Goal: Information Seeking & Learning: Check status

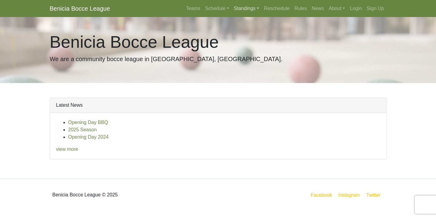
click at [236, 10] on link "Standings" at bounding box center [247, 8] width 30 height 12
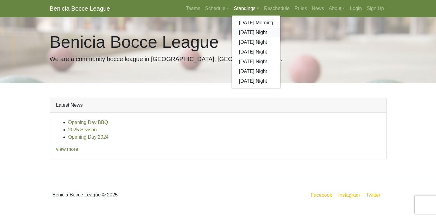
click at [236, 32] on link "[DATE] Night" at bounding box center [256, 33] width 49 height 10
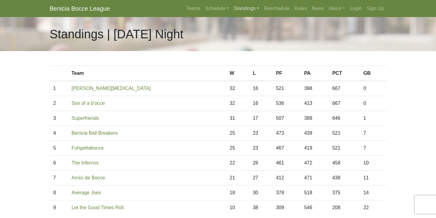
click at [253, 8] on link "Standings" at bounding box center [247, 8] width 30 height 12
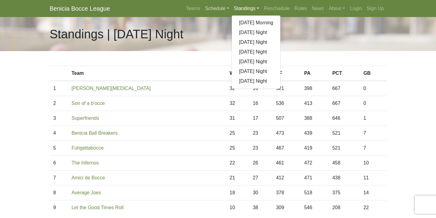
click at [214, 9] on link "Schedule" at bounding box center [217, 8] width 29 height 12
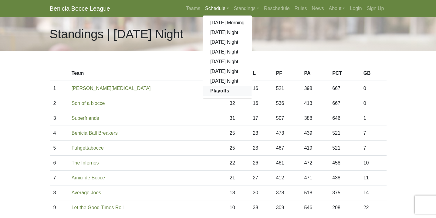
click at [219, 91] on strong "Playoffs" at bounding box center [219, 90] width 19 height 5
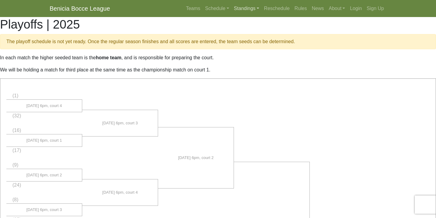
click at [232, 8] on link "Standings" at bounding box center [247, 8] width 30 height 12
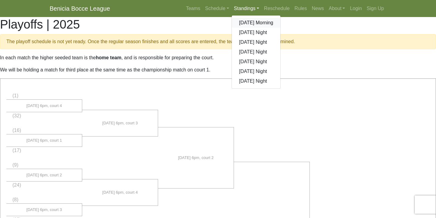
click at [238, 23] on link "[DATE] Morning" at bounding box center [256, 23] width 49 height 10
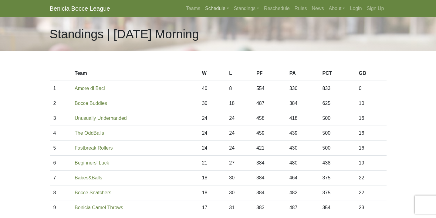
click at [215, 9] on link "Schedule" at bounding box center [217, 8] width 29 height 12
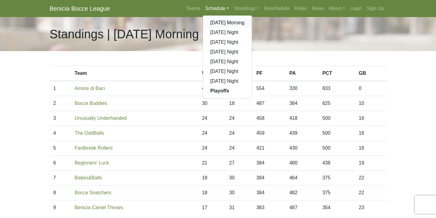
click at [215, 23] on link "[DATE] Morning" at bounding box center [227, 23] width 49 height 10
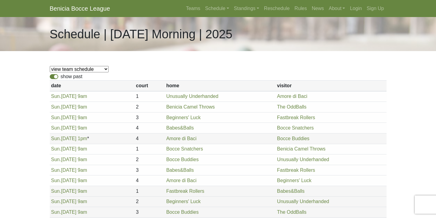
click at [61, 76] on label "show past" at bounding box center [72, 76] width 22 height 7
click at [61, 76] on input "show past" at bounding box center [63, 75] width 4 height 4
checkbox input "false"
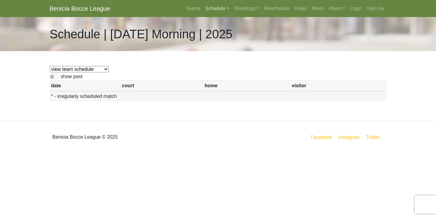
click at [221, 6] on link "Schedule" at bounding box center [217, 8] width 29 height 12
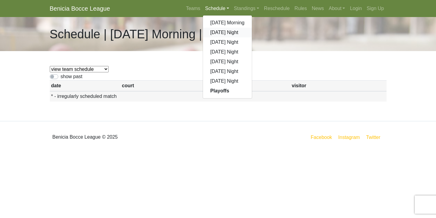
click at [219, 34] on link "[DATE] Night" at bounding box center [227, 33] width 49 height 10
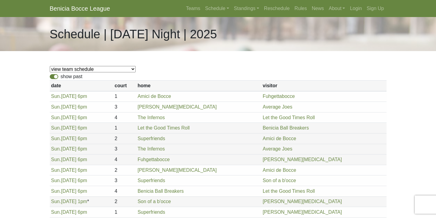
click at [61, 75] on label "show past" at bounding box center [72, 76] width 22 height 7
click at [61, 75] on input "show past" at bounding box center [63, 75] width 4 height 4
checkbox input "false"
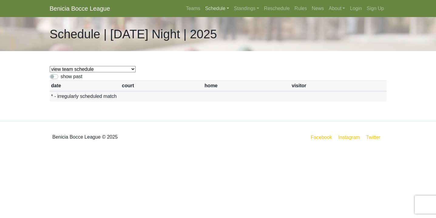
click at [212, 10] on link "Schedule" at bounding box center [217, 8] width 29 height 12
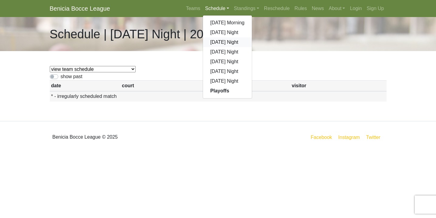
click at [219, 42] on link "[DATE] Night" at bounding box center [227, 42] width 49 height 10
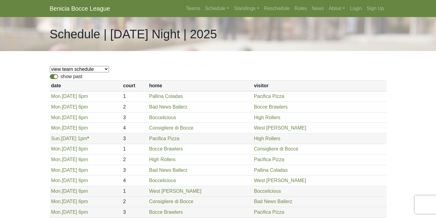
click at [61, 77] on label "show past" at bounding box center [72, 76] width 22 height 7
click at [61, 77] on input "show past" at bounding box center [63, 75] width 4 height 4
checkbox input "false"
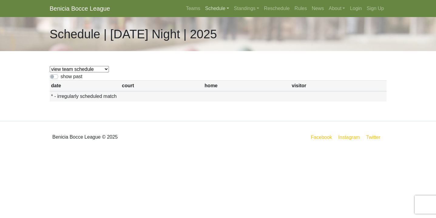
click at [213, 8] on link "Schedule" at bounding box center [217, 8] width 29 height 12
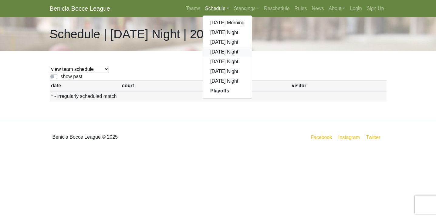
click at [215, 48] on link "[DATE] Night" at bounding box center [227, 52] width 49 height 10
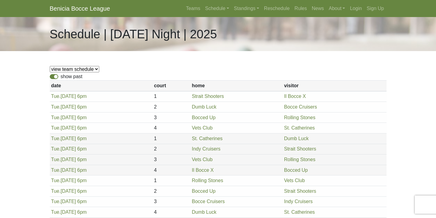
click at [61, 77] on label "show past" at bounding box center [72, 76] width 22 height 7
click at [61, 77] on input "show past" at bounding box center [63, 75] width 4 height 4
checkbox input "false"
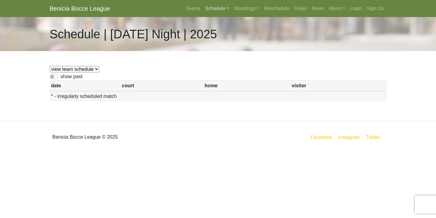
click at [219, 9] on link "Schedule" at bounding box center [217, 8] width 29 height 12
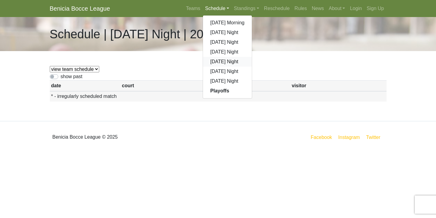
click at [219, 63] on link "[DATE] Night" at bounding box center [227, 62] width 49 height 10
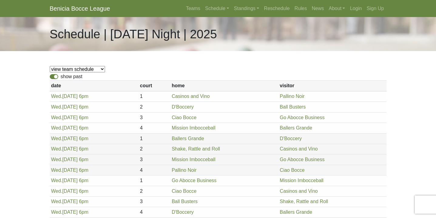
click at [61, 77] on label "show past" at bounding box center [72, 76] width 22 height 7
click at [61, 77] on input "show past" at bounding box center [63, 75] width 4 height 4
checkbox input "false"
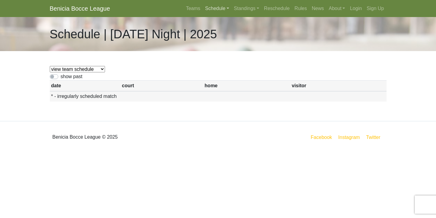
click at [219, 11] on link "Schedule" at bounding box center [217, 8] width 29 height 12
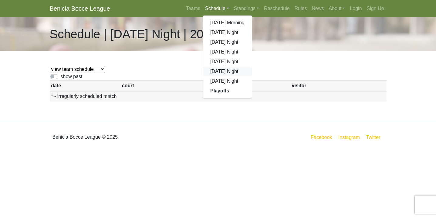
click at [214, 72] on link "[DATE] Night" at bounding box center [227, 71] width 49 height 10
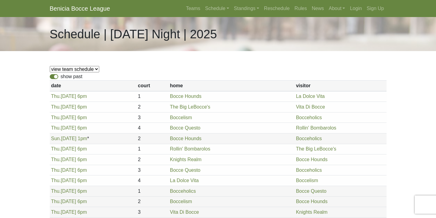
click at [61, 77] on label "show past" at bounding box center [72, 76] width 22 height 7
click at [61, 77] on input "show past" at bounding box center [63, 75] width 4 height 4
checkbox input "false"
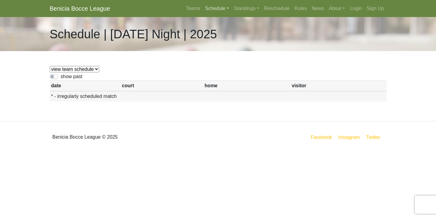
click at [211, 6] on link "Schedule" at bounding box center [217, 8] width 29 height 12
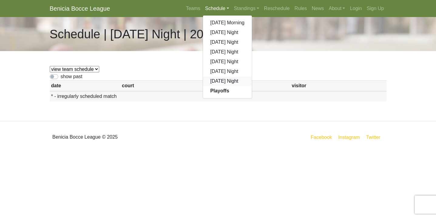
click at [210, 79] on link "[DATE] Night" at bounding box center [227, 81] width 49 height 10
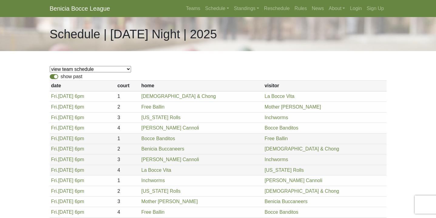
click at [61, 78] on label "show past" at bounding box center [72, 76] width 22 height 7
click at [61, 77] on input "show past" at bounding box center [63, 75] width 4 height 4
checkbox input "false"
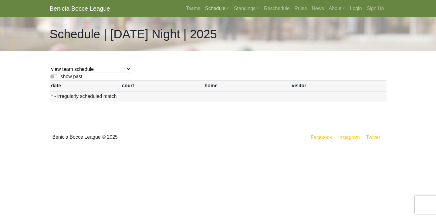
click at [217, 8] on link "Schedule" at bounding box center [217, 8] width 29 height 12
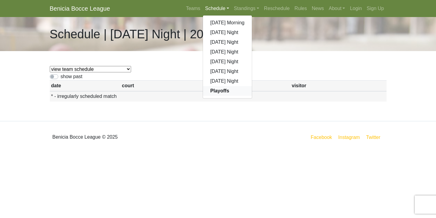
click at [222, 91] on strong "Playoffs" at bounding box center [219, 90] width 19 height 5
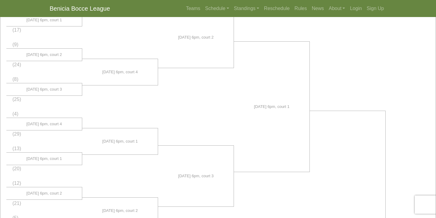
scroll to position [121, 0]
